Goal: Communication & Community: Ask a question

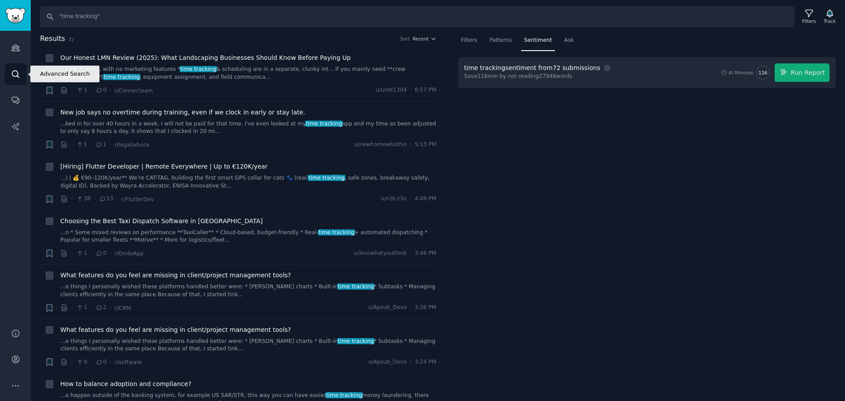
click at [10, 73] on link "Search" at bounding box center [16, 74] width 22 height 22
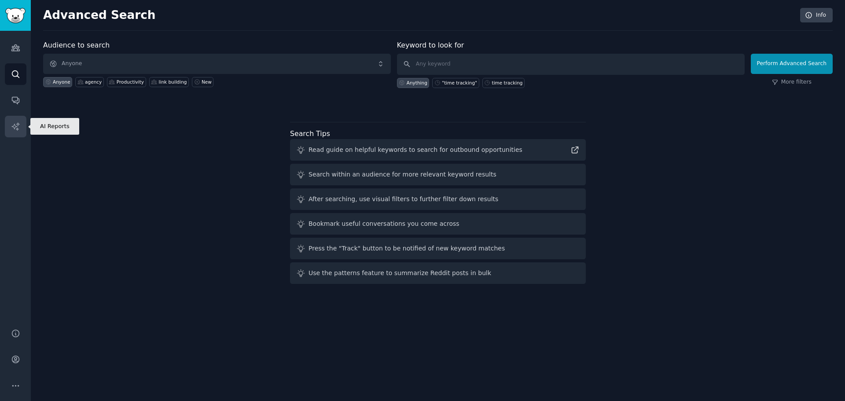
click at [18, 128] on icon "Sidebar" at bounding box center [15, 126] width 9 height 9
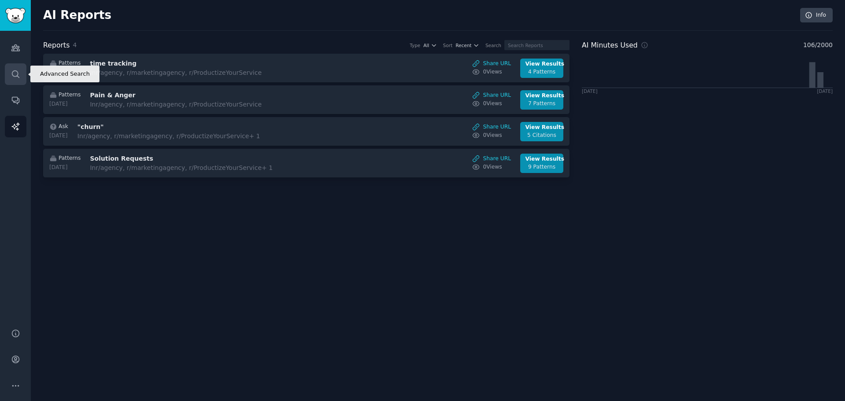
click at [7, 80] on link "Search" at bounding box center [16, 74] width 22 height 22
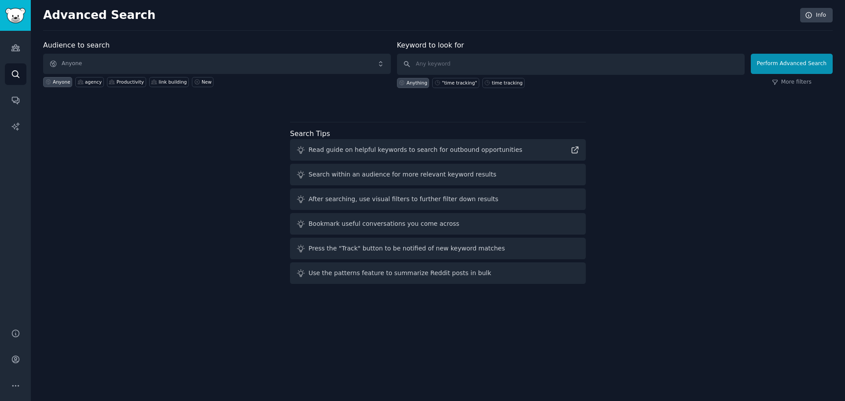
click at [12, 60] on div "Audiences Search Conversations AI Reports" at bounding box center [15, 174] width 31 height 287
click at [11, 49] on icon "Sidebar" at bounding box center [15, 47] width 9 height 9
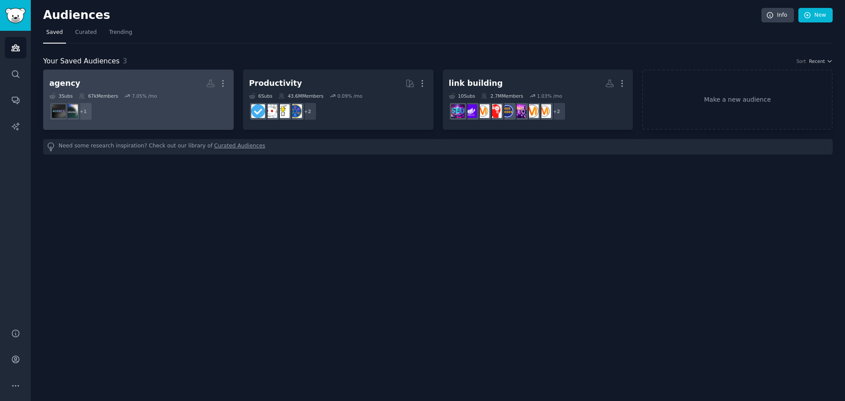
click at [159, 81] on h2 "agency More" at bounding box center [138, 83] width 178 height 15
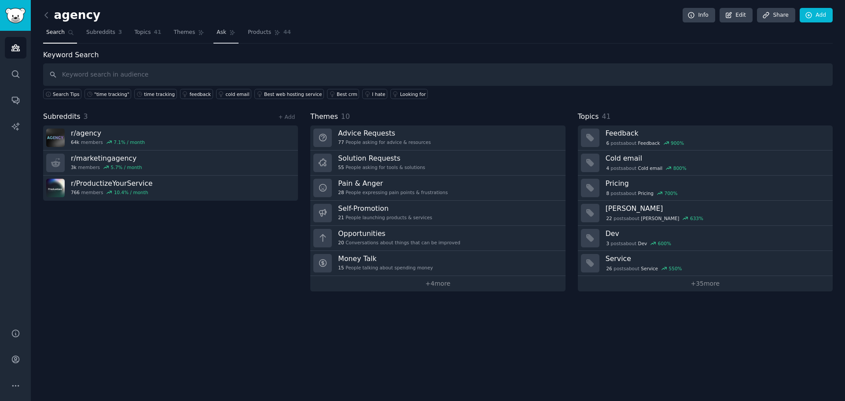
click at [216, 34] on span "Ask" at bounding box center [221, 33] width 10 height 8
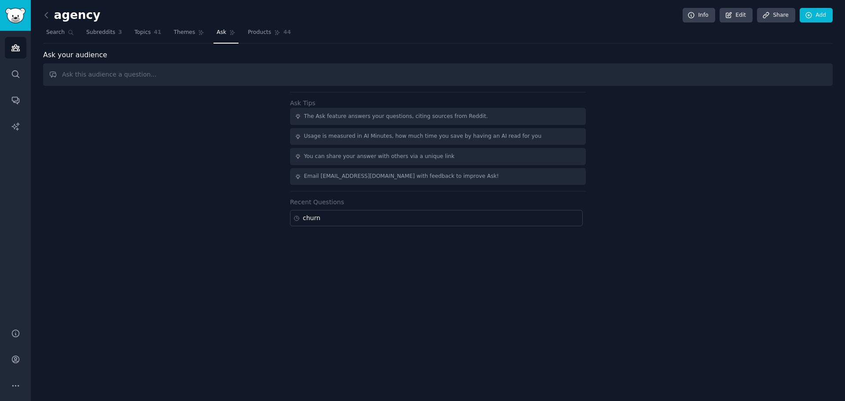
click at [362, 76] on input "text" at bounding box center [437, 74] width 789 height 22
type input "What is the biggest pain of this community?"
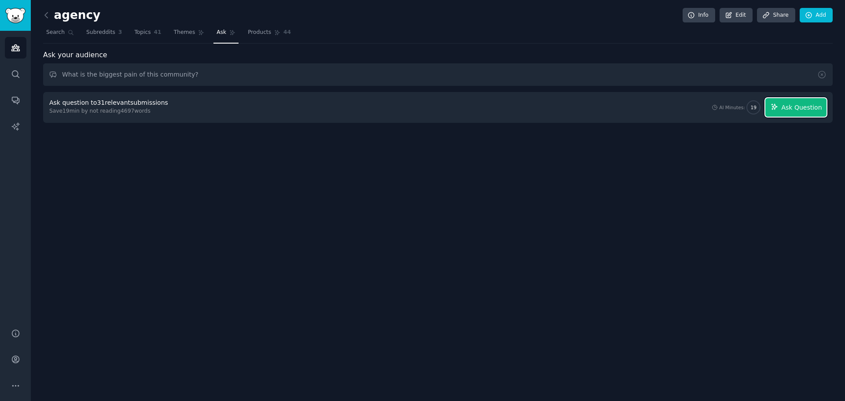
click at [799, 103] on span "Ask Question" at bounding box center [801, 107] width 40 height 9
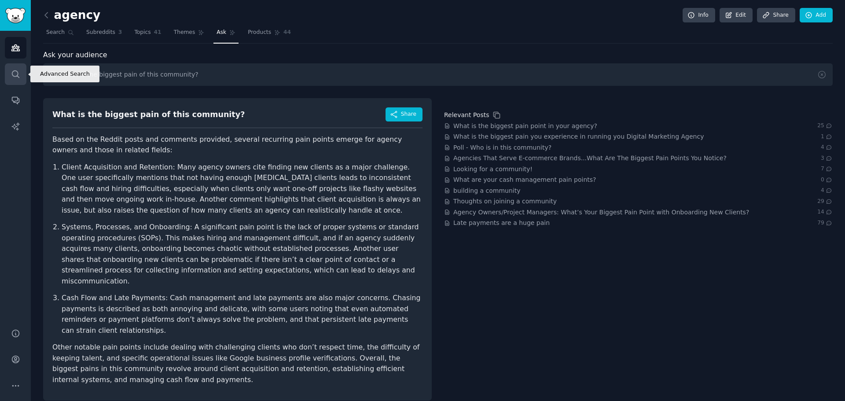
click at [15, 69] on link "Search" at bounding box center [16, 74] width 22 height 22
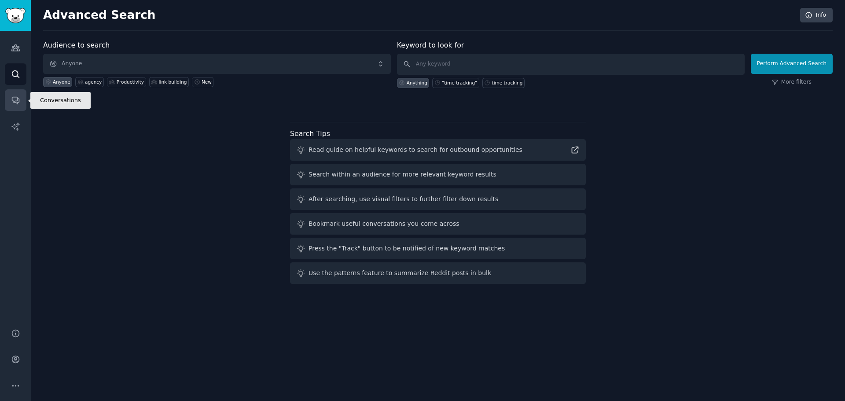
click at [16, 94] on link "Conversations" at bounding box center [16, 100] width 22 height 22
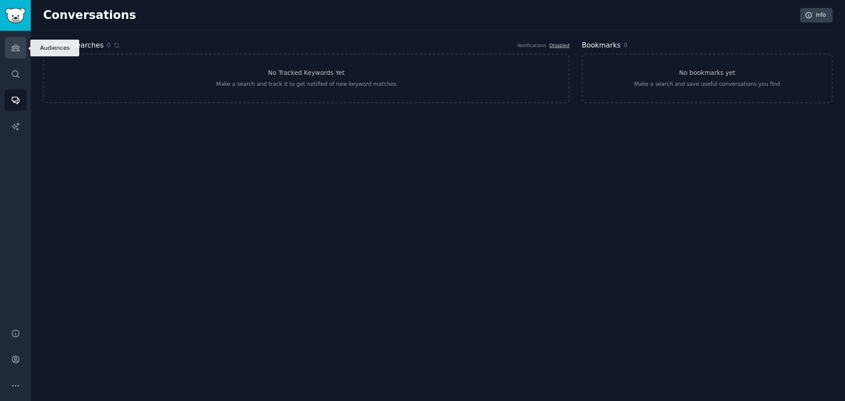
click at [9, 52] on link "Audiences" at bounding box center [16, 48] width 22 height 22
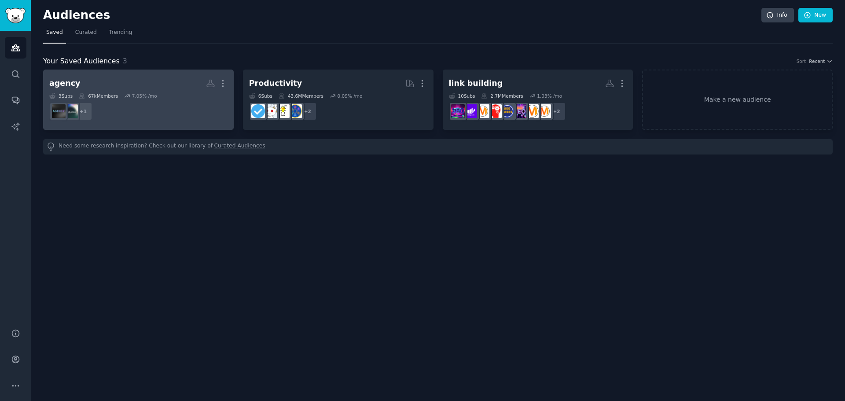
click at [153, 82] on h2 "agency More" at bounding box center [138, 83] width 178 height 15
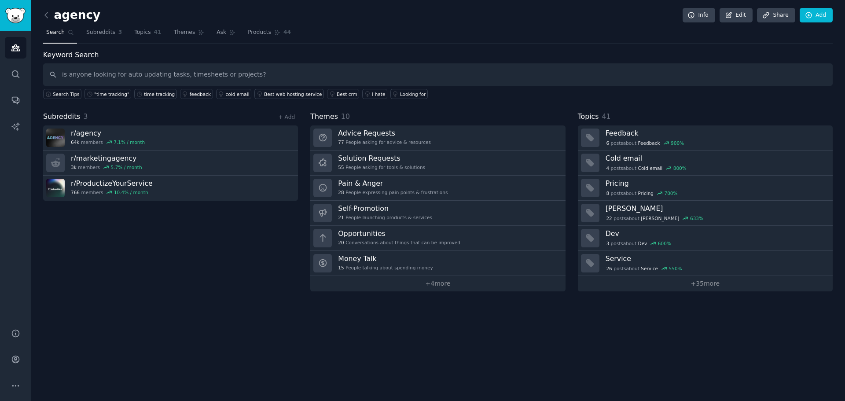
type input "is anyone looking for auto updating tasks, timesheets or projects?"
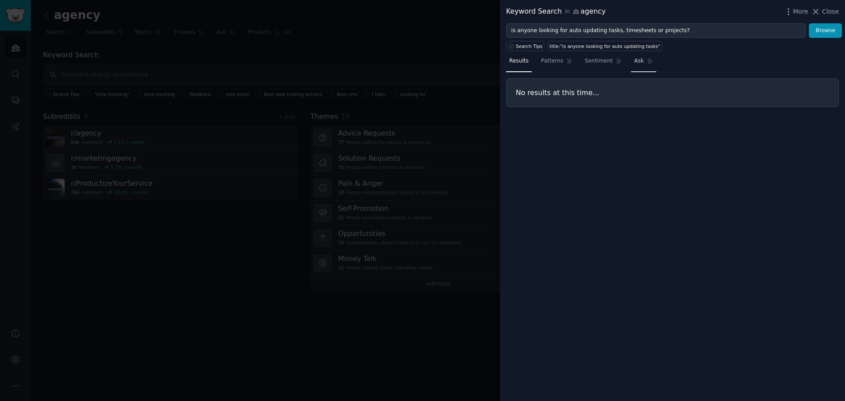
click at [631, 61] on link "Ask" at bounding box center [643, 63] width 25 height 18
click at [827, 14] on span "Close" at bounding box center [830, 11] width 17 height 9
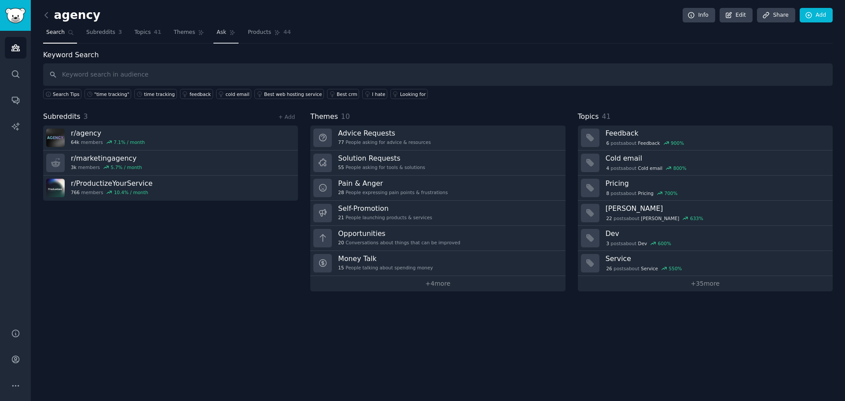
click at [216, 33] on span "Ask" at bounding box center [221, 33] width 10 height 8
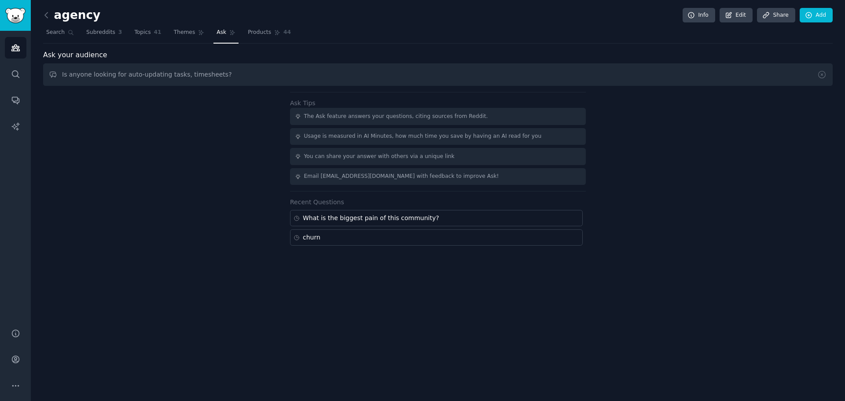
type input "Is anyone looking for auto-updating tasks, timesheets?"
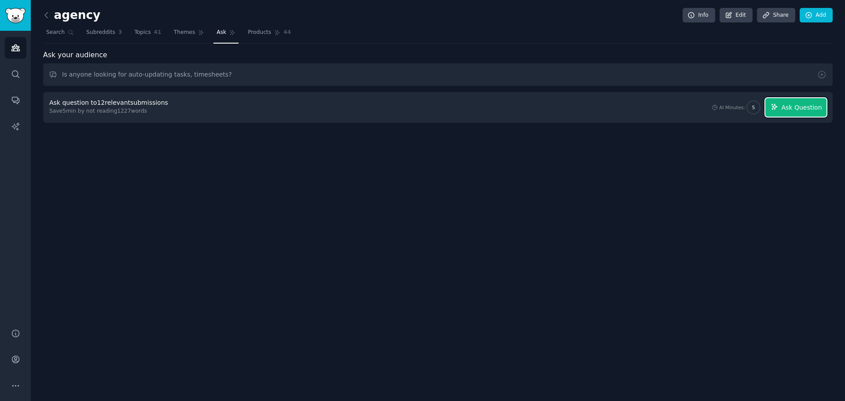
click at [808, 112] on span "Ask Question" at bounding box center [801, 107] width 40 height 9
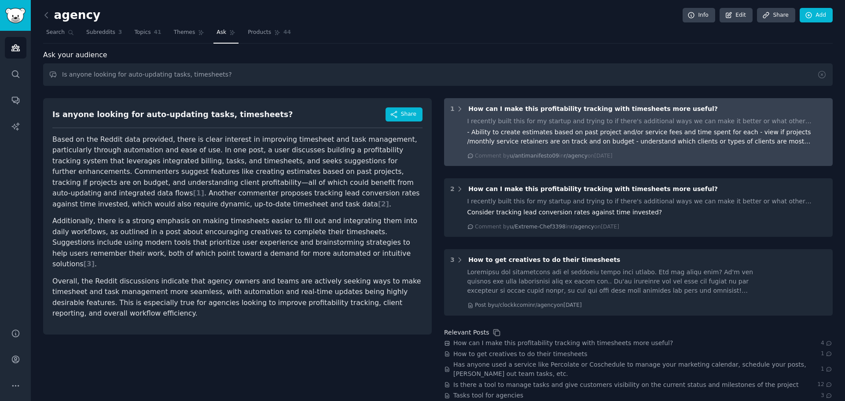
drag, startPoint x: 494, startPoint y: 108, endPoint x: 487, endPoint y: 122, distance: 15.7
click at [487, 122] on div "I recently built this for my startup and trying to if there's additional ways w…" at bounding box center [646, 121] width 359 height 9
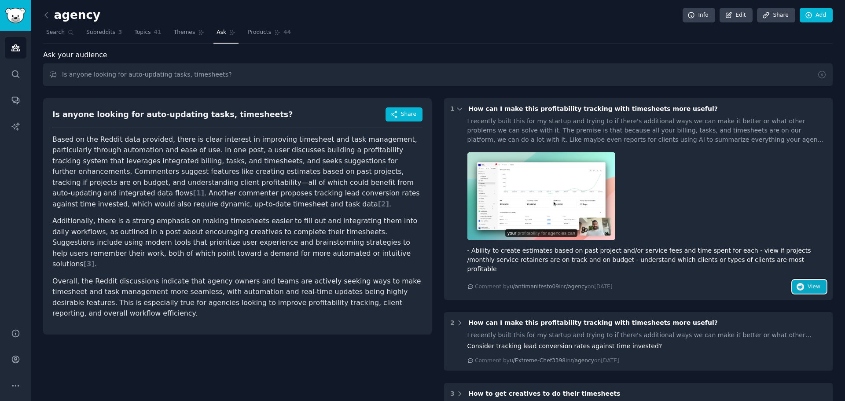
click at [811, 283] on span "View" at bounding box center [813, 287] width 13 height 8
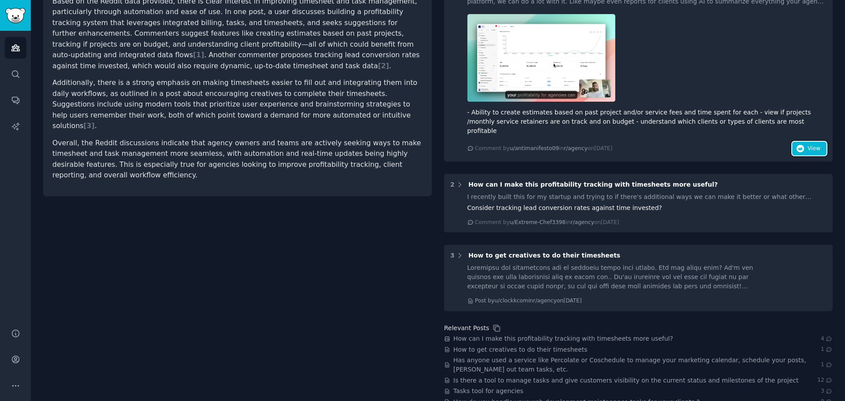
scroll to position [190, 0]
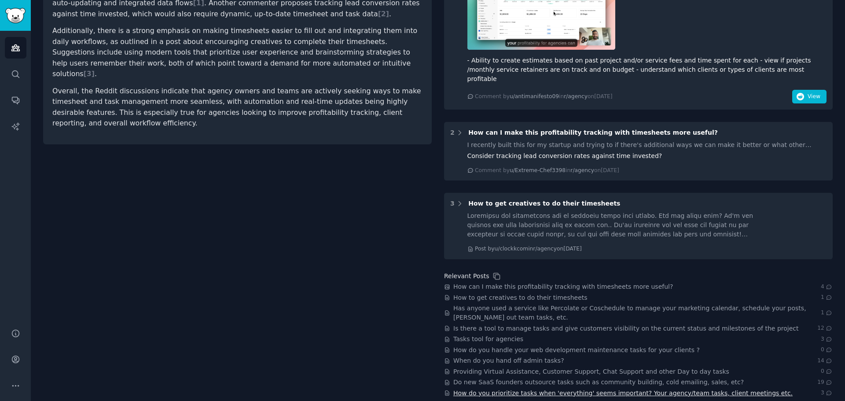
click at [545, 388] on span "How do you prioritize tasks when 'everything' seems important? Your agency/team…" at bounding box center [622, 392] width 339 height 9
